Goal: Information Seeking & Learning: Learn about a topic

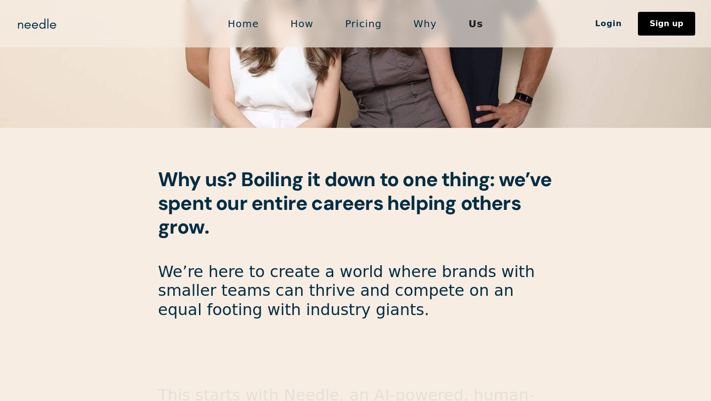
scroll to position [393, 0]
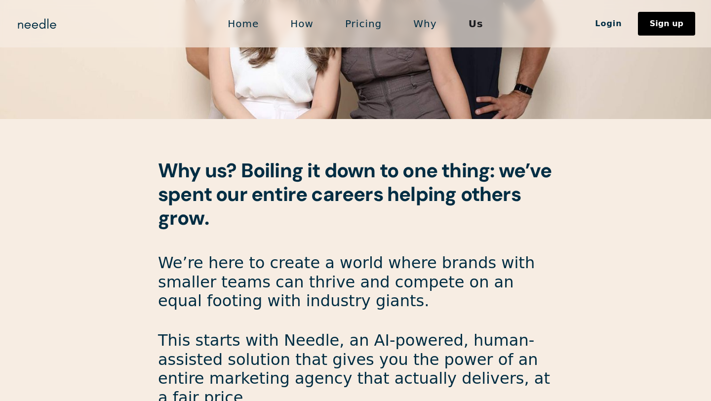
click at [306, 26] on link "How" at bounding box center [301, 23] width 55 height 21
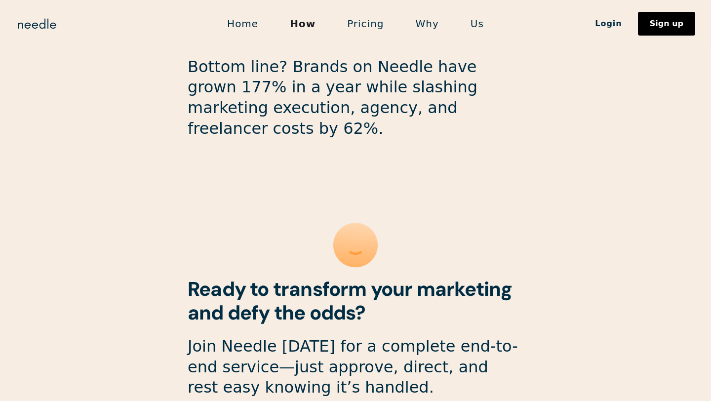
scroll to position [2668, 0]
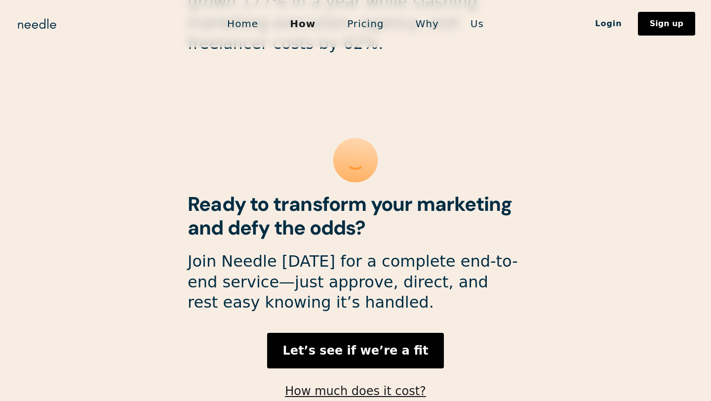
click at [250, 22] on link "Home" at bounding box center [242, 23] width 63 height 21
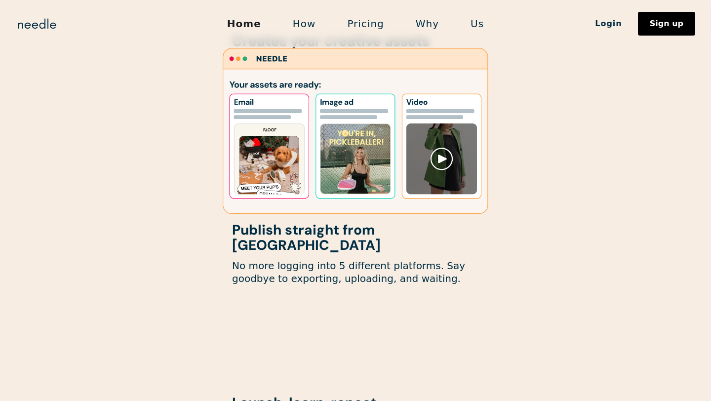
scroll to position [972, 0]
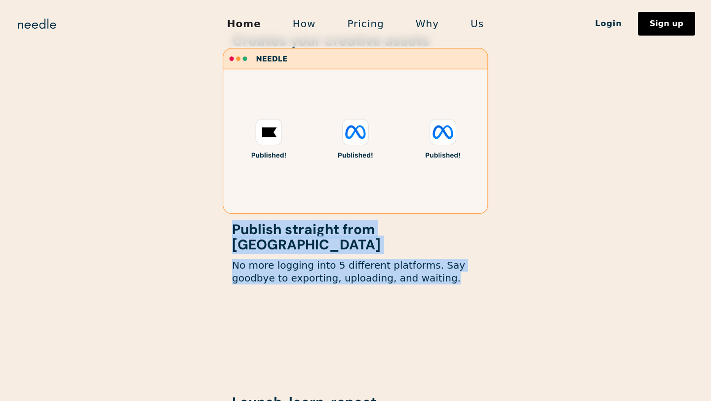
drag, startPoint x: 398, startPoint y: 270, endPoint x: 211, endPoint y: 234, distance: 190.5
click at [211, 234] on div "Generates your marketing ideas Get tailored ideas to grow your brand. No generi…" at bounding box center [355, 161] width 493 height 609
click at [415, 272] on div "Publish straight from Needle No more logging into 5 different platforms. Say go…" at bounding box center [355, 259] width 247 height 74
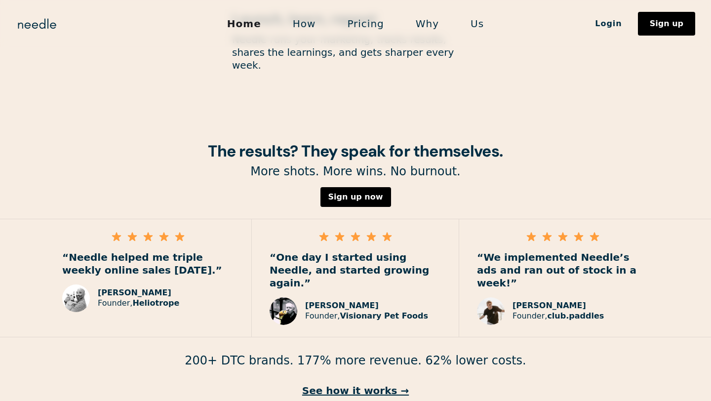
scroll to position [1408, 0]
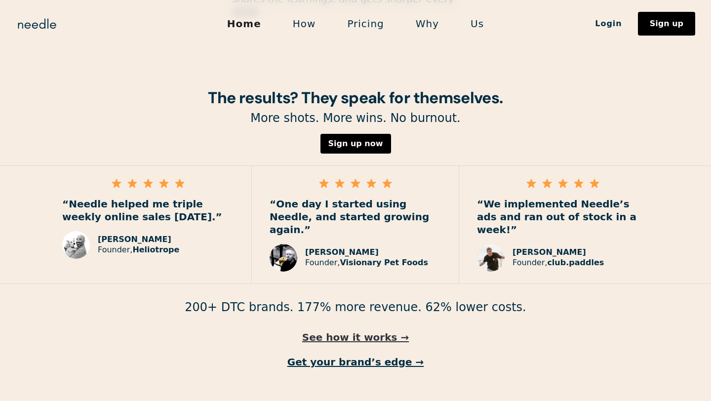
click at [365, 331] on link "See how it works →" at bounding box center [355, 337] width 711 height 13
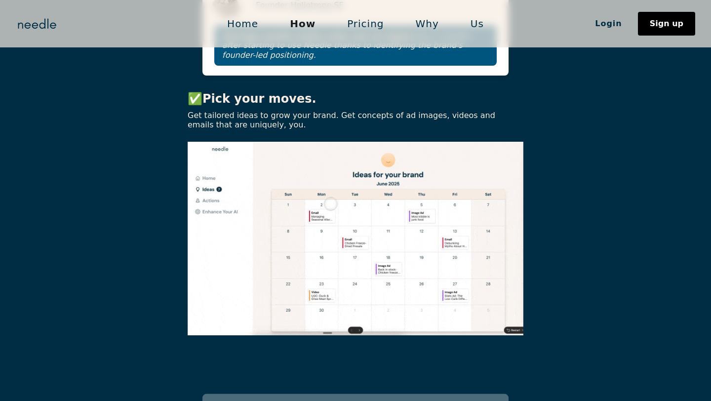
scroll to position [766, 0]
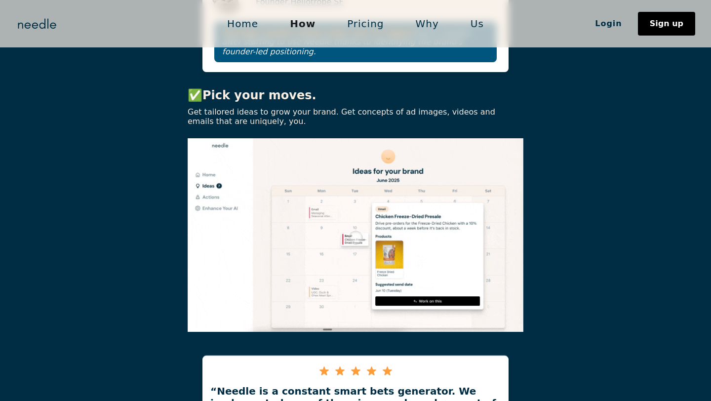
click at [415, 21] on link "Why" at bounding box center [427, 23] width 55 height 21
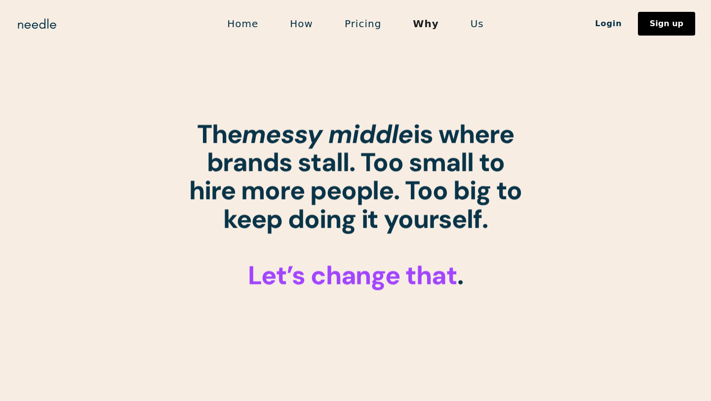
click at [363, 24] on link "Pricing" at bounding box center [363, 23] width 68 height 21
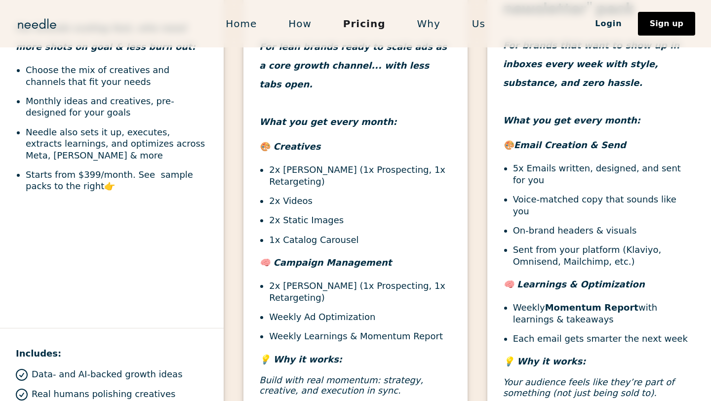
scroll to position [436, 0]
